Goal: Find specific page/section: Find specific page/section

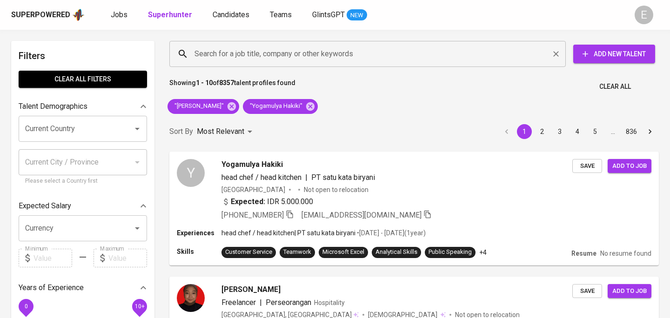
click at [216, 54] on input "Search for a job title, company or other keywords" at bounding box center [369, 54] width 355 height 18
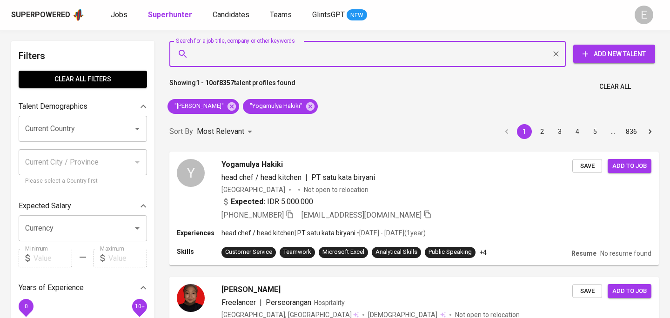
paste input "[EMAIL_ADDRESS][DOMAIN_NAME]"
type input "[EMAIL_ADDRESS][DOMAIN_NAME]"
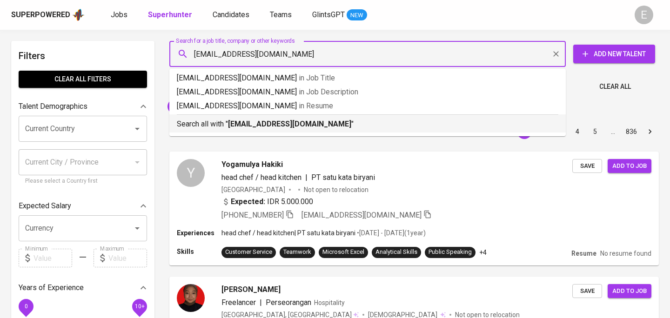
click at [230, 123] on b "[EMAIL_ADDRESS][DOMAIN_NAME]" at bounding box center [289, 124] width 123 height 9
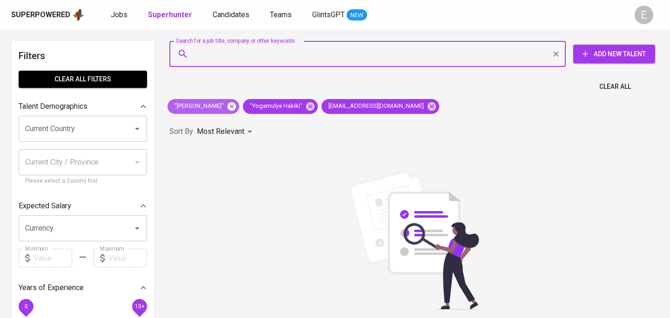
click at [235, 104] on icon at bounding box center [231, 106] width 8 height 8
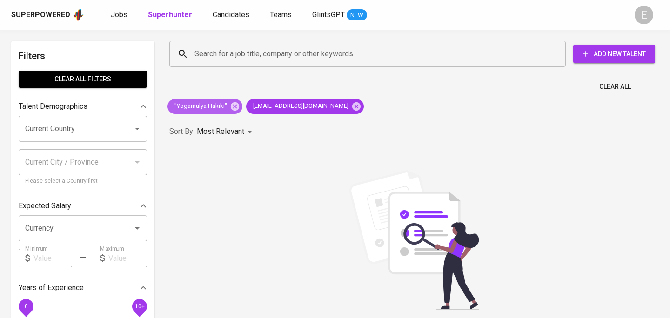
click at [235, 104] on icon at bounding box center [235, 106] width 8 height 8
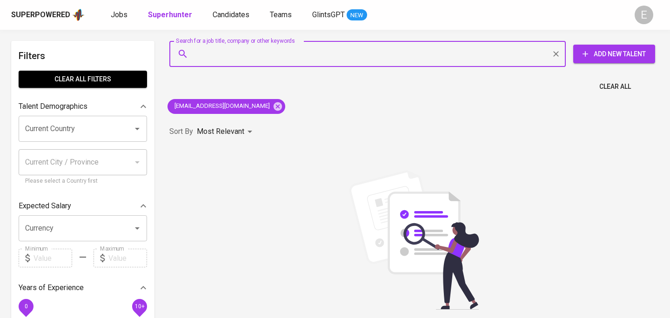
click at [268, 55] on input "Search for a job title, company or other keywords" at bounding box center [369, 54] width 355 height 18
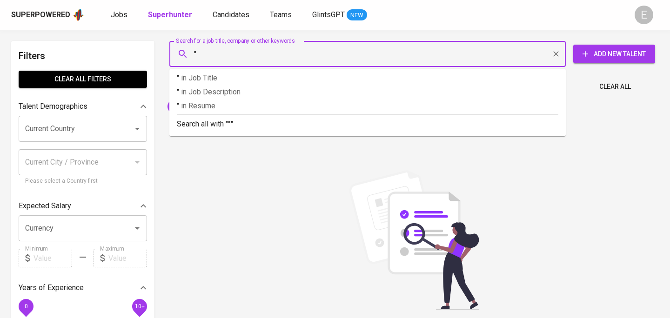
paste input "[PERSON_NAME]"
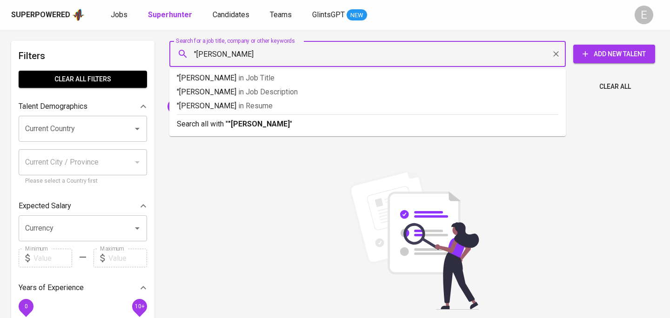
type input ""[PERSON_NAME]""
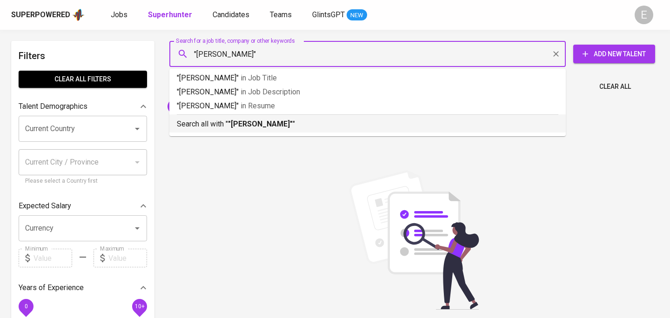
click at [251, 125] on b ""[PERSON_NAME]"" at bounding box center [260, 124] width 65 height 9
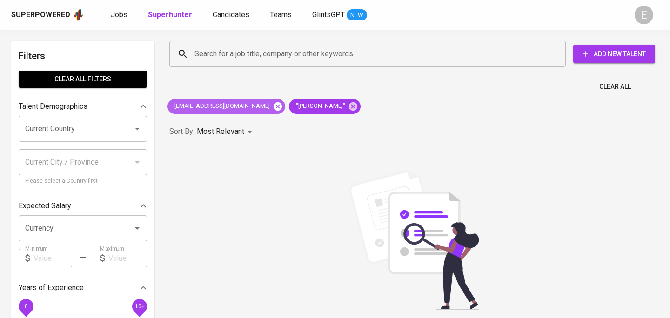
click at [274, 109] on icon at bounding box center [278, 106] width 8 height 8
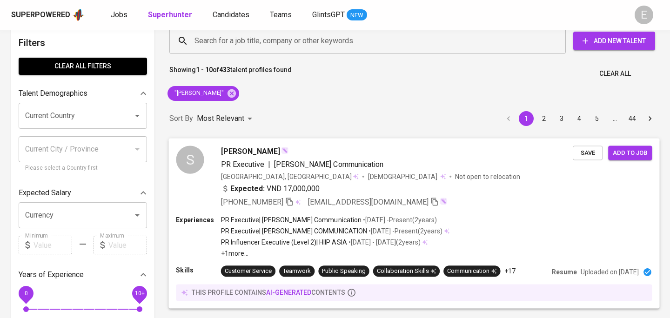
scroll to position [13, 0]
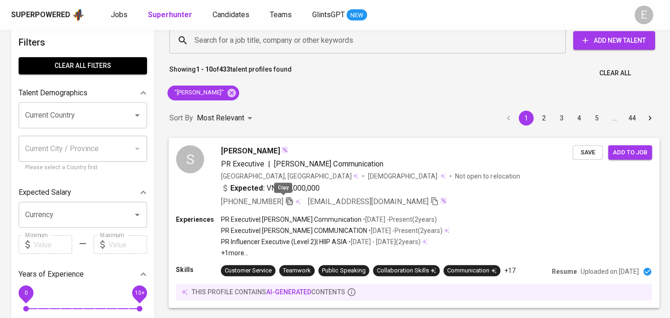
click at [286, 200] on icon "button" at bounding box center [289, 201] width 7 height 8
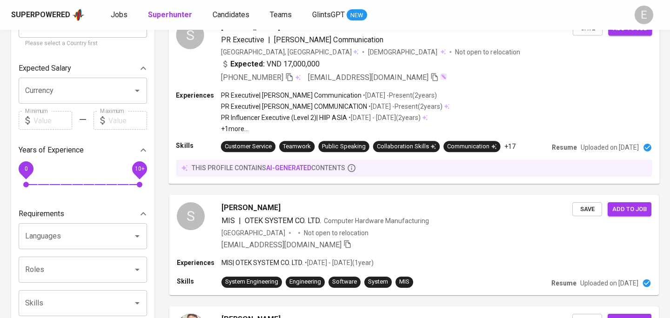
scroll to position [136, 0]
